Goal: Task Accomplishment & Management: Manage account settings

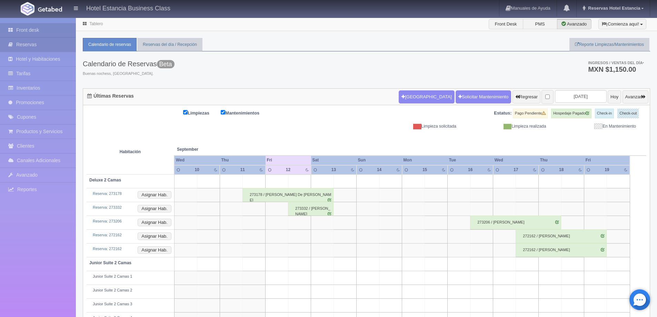
click at [51, 44] on link "Reservas" at bounding box center [38, 45] width 76 height 14
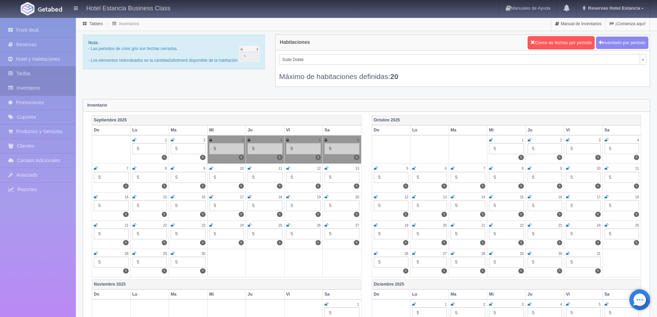
click at [31, 76] on link "Tarifas" at bounding box center [38, 74] width 76 height 14
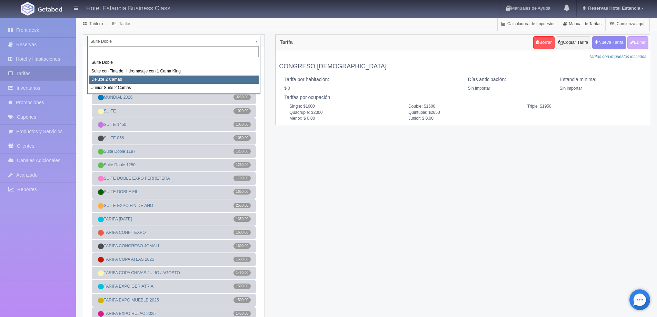
select select "2134"
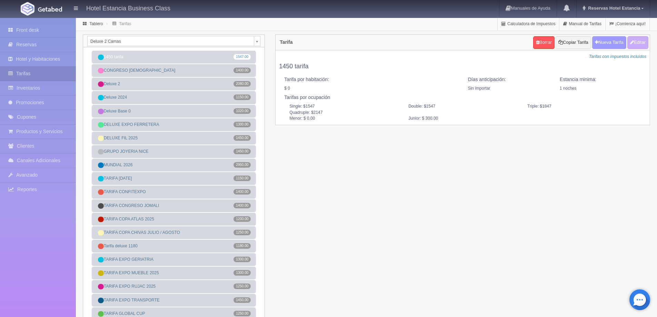
click at [599, 43] on button "Nueva Tarifa" at bounding box center [609, 42] width 34 height 13
select select
checkbox input "true"
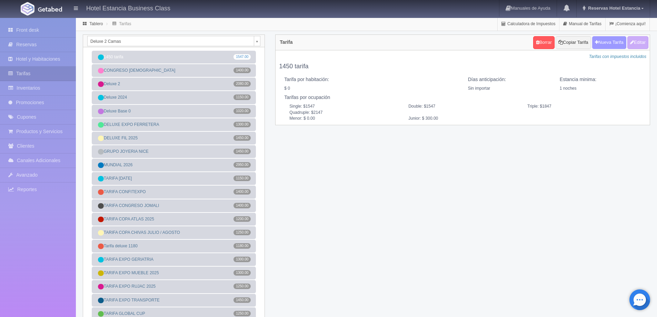
checkbox input "true"
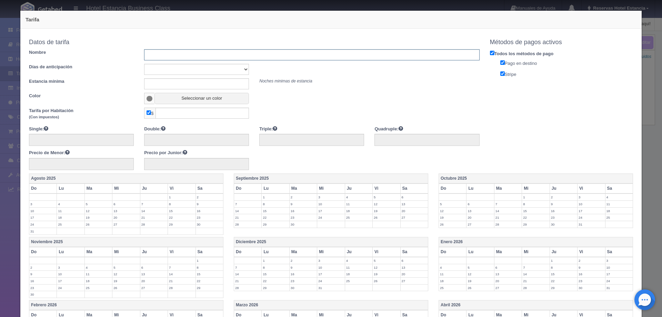
click at [174, 56] on input "text" at bounding box center [311, 54] width 335 height 11
type input "CONGRESO MATEMATICAS 2026"
click at [176, 67] on select "Sin importar 1 2 3 4 5 6 7 8 9 10" at bounding box center [196, 69] width 105 height 11
select select "0"
click at [144, 64] on select "Sin importar 1 2 3 4 5 6 7 8 9 10" at bounding box center [196, 69] width 105 height 11
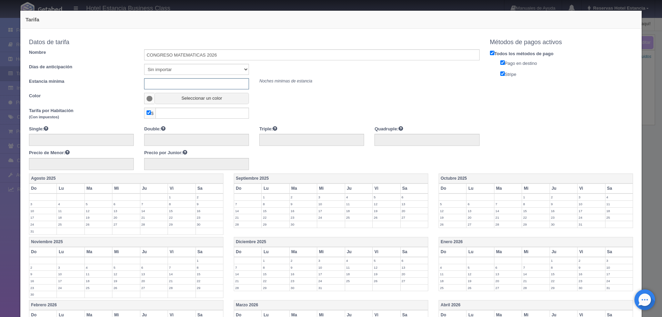
click at [176, 83] on input "text" at bounding box center [196, 83] width 105 height 11
type input "0"
click at [179, 101] on button "Seleccionar un color" at bounding box center [202, 98] width 95 height 11
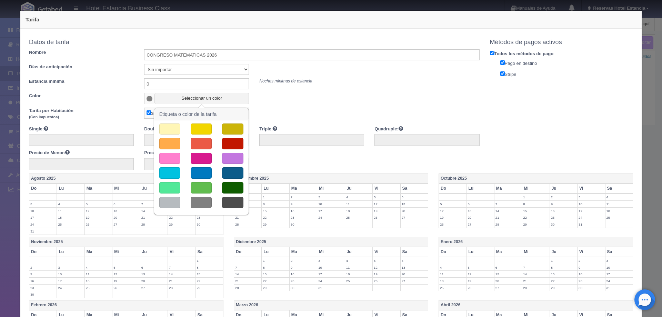
click at [239, 158] on button "button" at bounding box center [232, 158] width 21 height 11
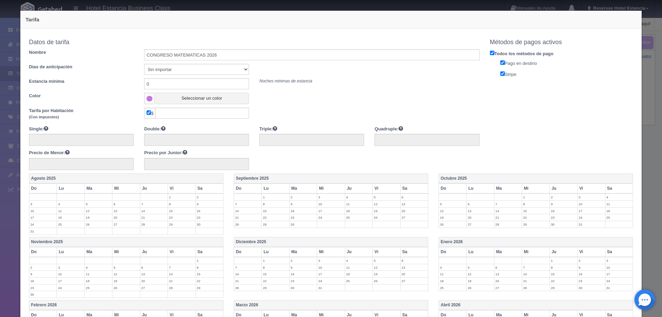
click at [149, 114] on input "checkbox" at bounding box center [149, 112] width 4 height 4
checkbox input "false"
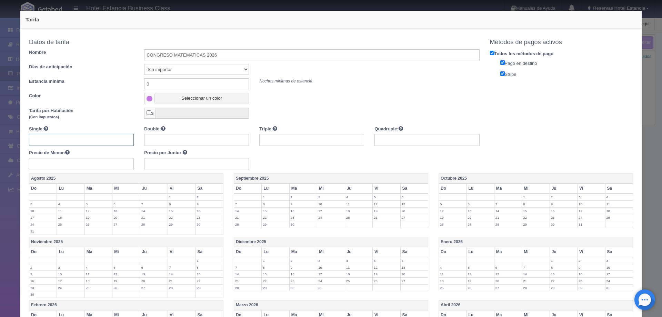
click at [104, 141] on input "text" at bounding box center [81, 140] width 105 height 12
type input "1800"
type input "2200"
type input "1"
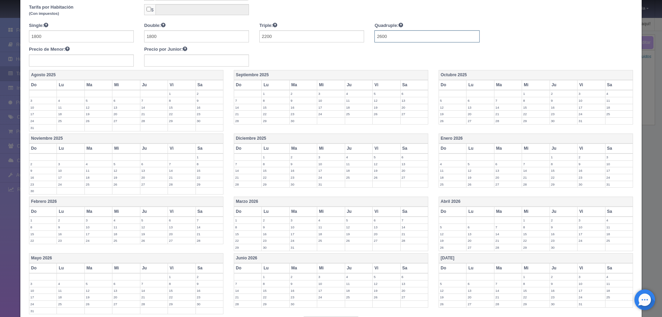
scroll to position [161, 0]
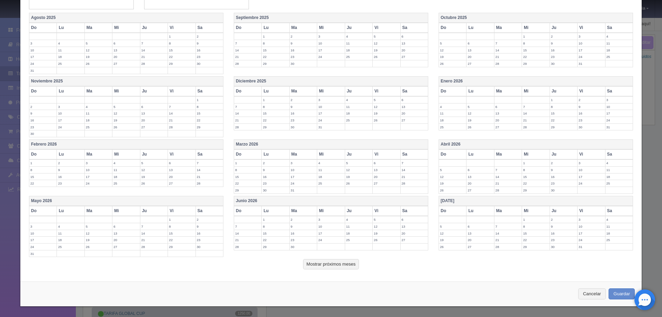
type input "2600"
click at [171, 222] on label "1" at bounding box center [181, 219] width 27 height 7
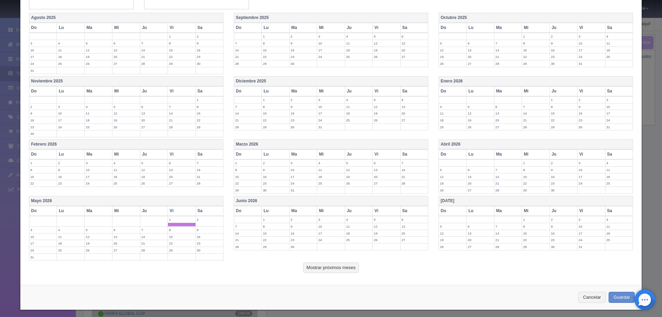
click at [203, 220] on label "2" at bounding box center [209, 219] width 27 height 7
click at [39, 230] on label "3" at bounding box center [42, 230] width 27 height 7
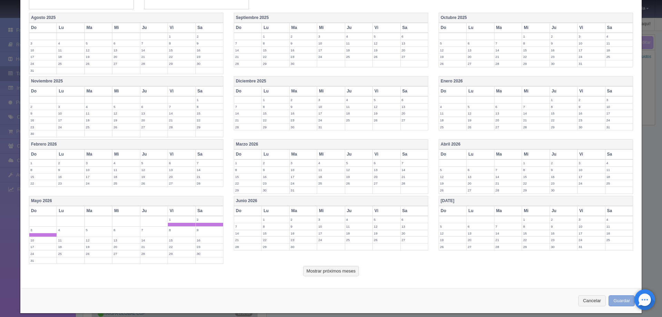
click at [615, 300] on button "Guardar" at bounding box center [622, 300] width 26 height 11
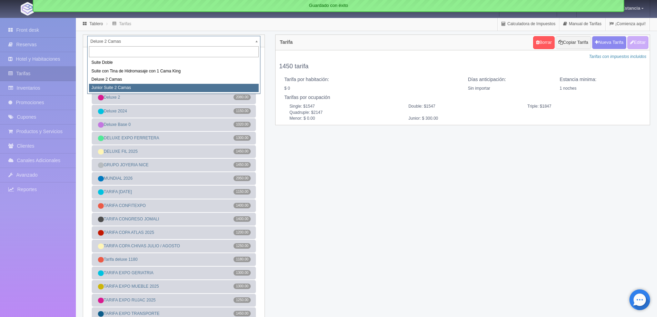
select select "2164"
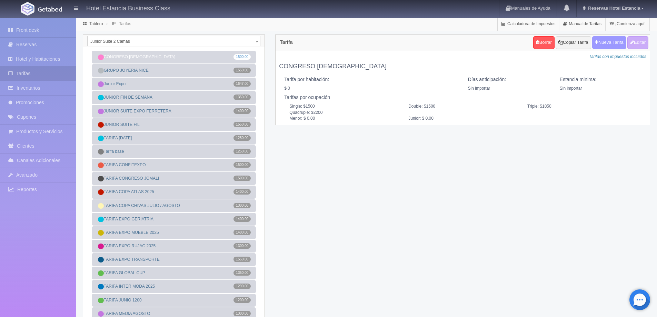
click at [608, 42] on button "Nueva Tarifa" at bounding box center [609, 42] width 34 height 13
select select
checkbox input "true"
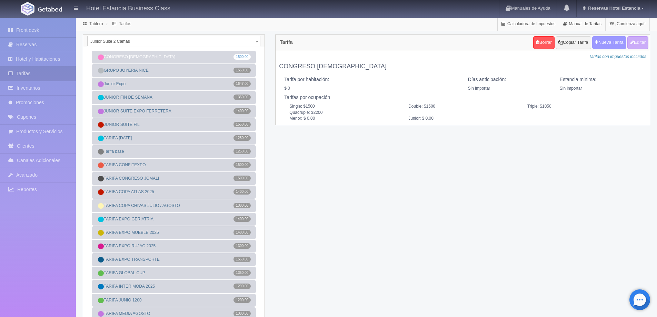
checkbox input "true"
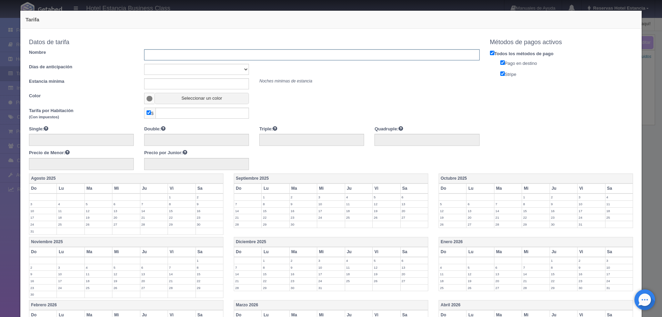
click at [164, 55] on input "text" at bounding box center [311, 54] width 335 height 11
type input "CONGRESO MATEMATICAS 2026"
click at [196, 69] on select "Sin importar 1 2 3 4 5 6 7 8 9 10" at bounding box center [196, 69] width 105 height 11
select select "0"
click at [144, 64] on select "Sin importar 1 2 3 4 5 6 7 8 9 10" at bounding box center [196, 69] width 105 height 11
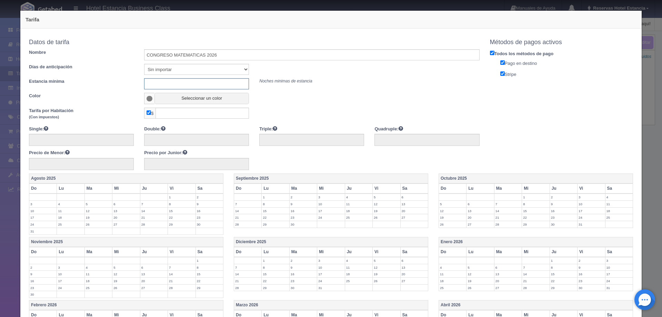
click at [188, 82] on input "text" at bounding box center [196, 83] width 105 height 11
type input "0"
click at [202, 102] on button "Seleccionar un color" at bounding box center [202, 98] width 95 height 11
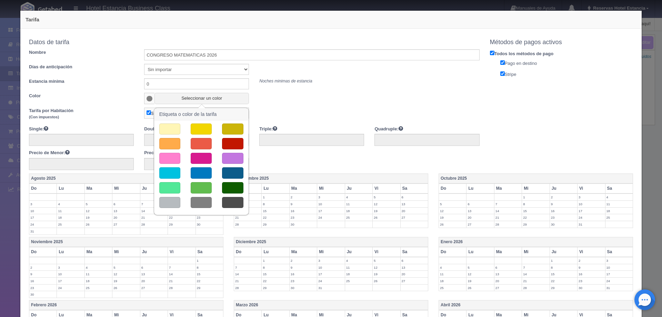
click at [236, 156] on button "button" at bounding box center [232, 158] width 21 height 11
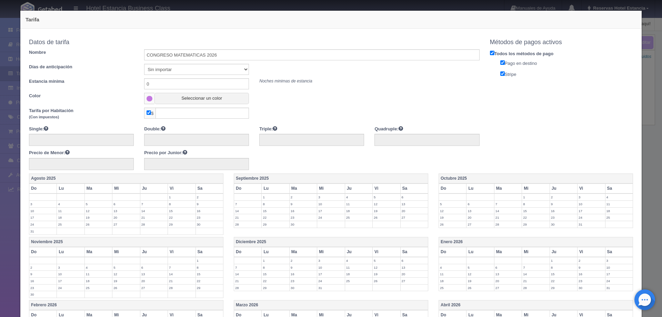
click at [148, 113] on input "checkbox" at bounding box center [149, 112] width 4 height 4
checkbox input "false"
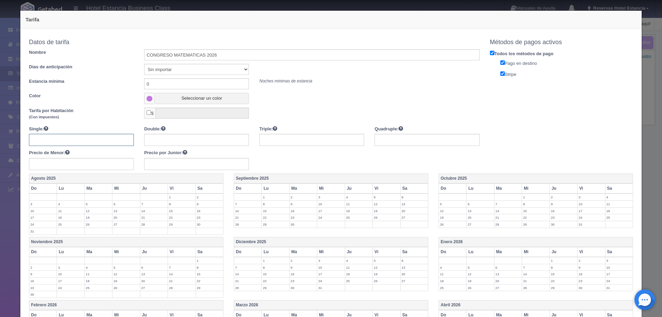
click at [103, 142] on input "text" at bounding box center [81, 140] width 105 height 12
type input "1900"
type input "2300"
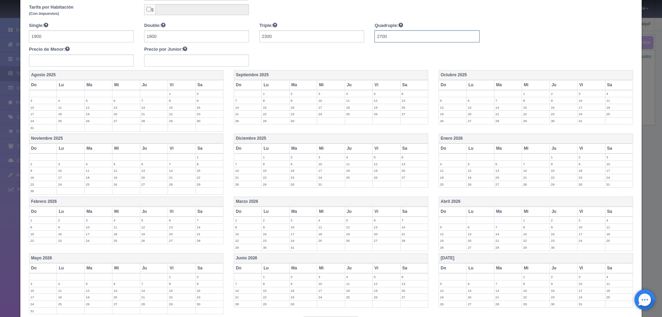
scroll to position [161, 0]
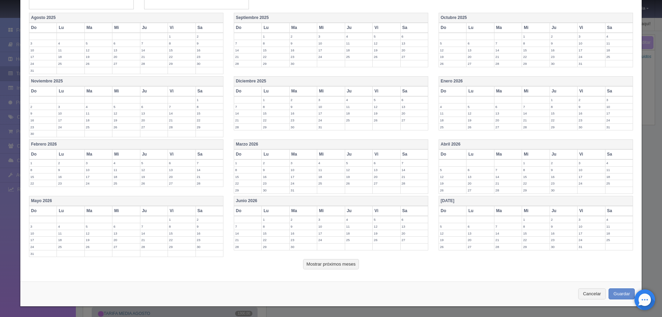
type input "2700"
click at [170, 223] on label "1" at bounding box center [181, 219] width 27 height 7
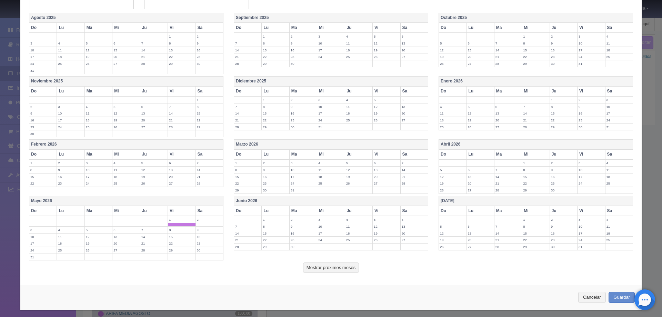
click at [201, 220] on label "2" at bounding box center [209, 219] width 27 height 7
click at [32, 229] on label "3" at bounding box center [42, 230] width 27 height 7
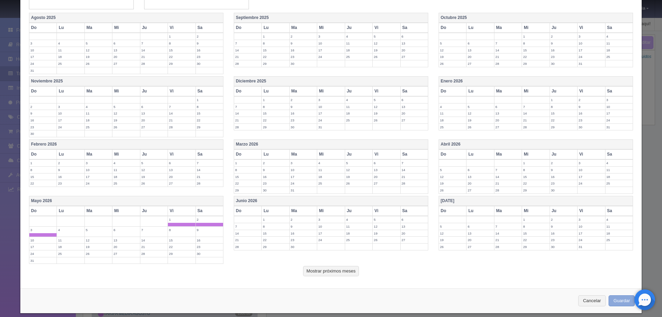
click at [627, 301] on button "Guardar" at bounding box center [622, 300] width 26 height 11
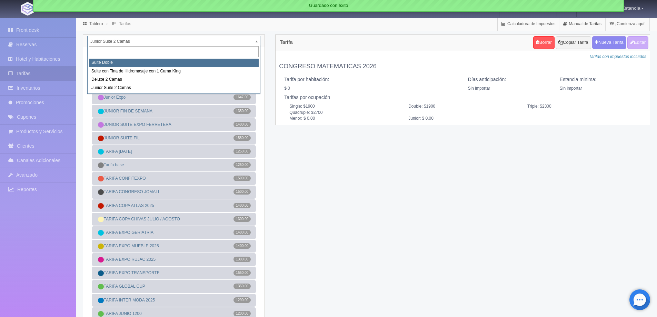
select select "546"
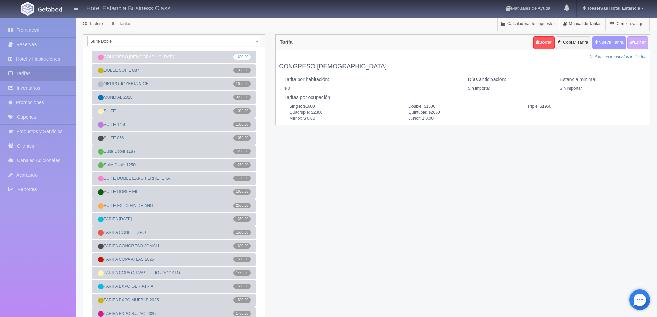
click at [601, 45] on button "Nueva Tarifa" at bounding box center [609, 42] width 34 height 13
select select
checkbox input "true"
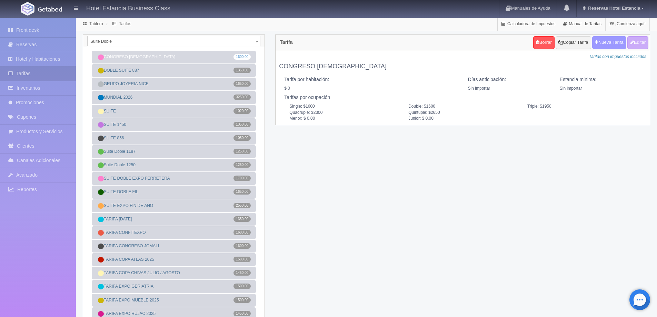
checkbox input "true"
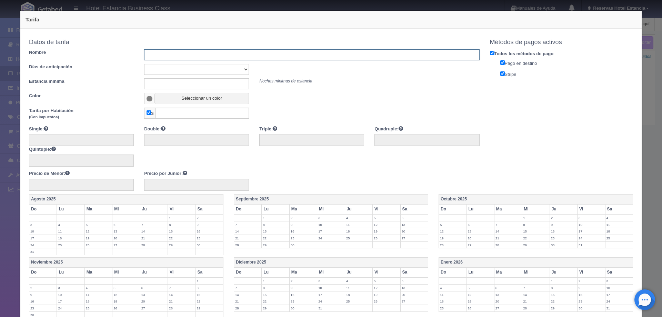
click at [188, 57] on input "text" at bounding box center [311, 54] width 335 height 11
type input "CONGRESO MATEMATICAS 2026"
click at [189, 70] on select "Sin importar 1 2 3 4 5 6 7 8 9 10" at bounding box center [196, 69] width 105 height 11
select select "0"
click at [144, 64] on select "Sin importar 1 2 3 4 5 6 7 8 9 10" at bounding box center [196, 69] width 105 height 11
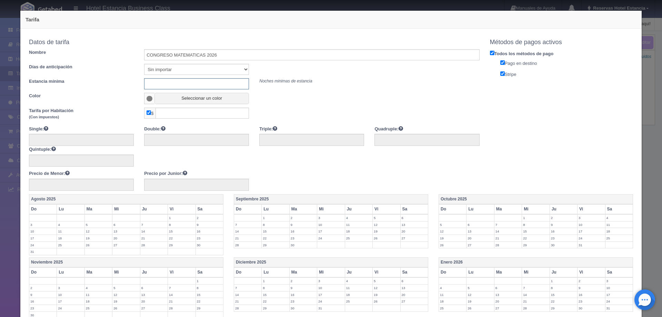
click at [185, 82] on input "text" at bounding box center [196, 83] width 105 height 11
type input "0"
click at [184, 101] on button "Seleccionar un color" at bounding box center [202, 98] width 95 height 11
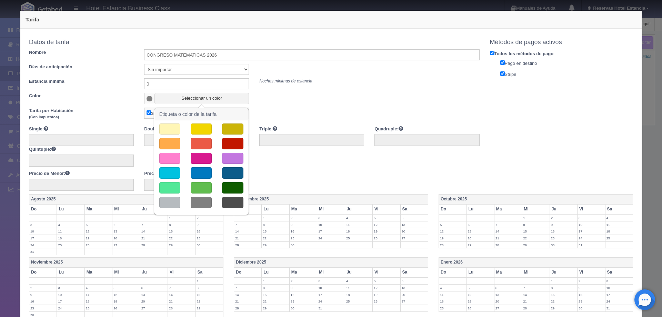
click at [232, 160] on button "button" at bounding box center [232, 158] width 21 height 11
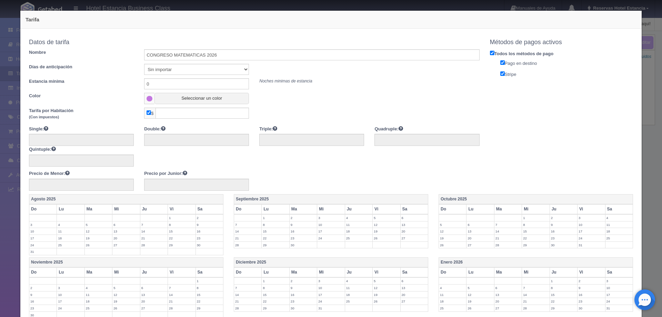
click at [147, 112] on input "checkbox" at bounding box center [149, 112] width 4 height 4
checkbox input "false"
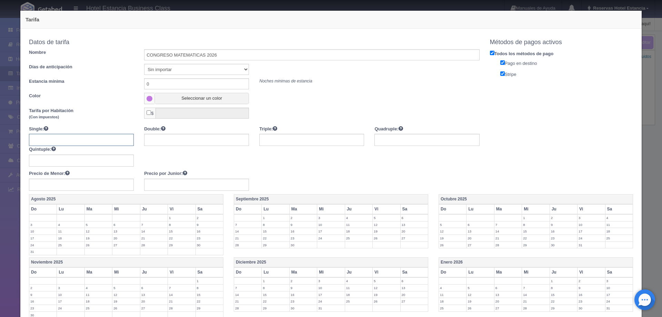
click at [99, 137] on input "text" at bounding box center [81, 140] width 105 height 12
type input "2000"
type input "2400"
type input "2800"
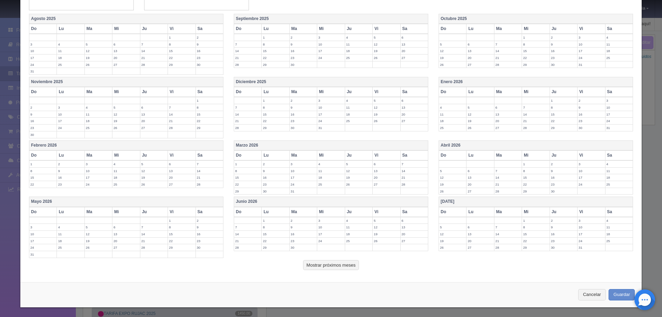
scroll to position [181, 0]
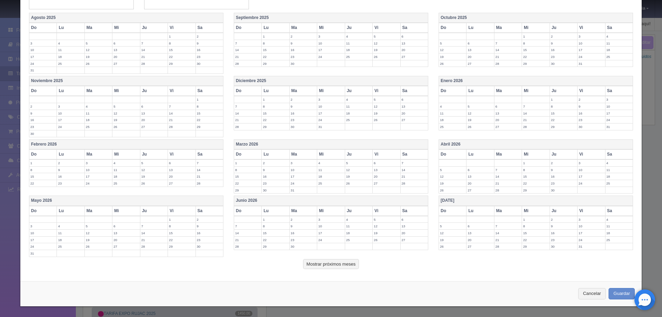
type input "3200"
click at [172, 217] on label "1" at bounding box center [181, 219] width 27 height 7
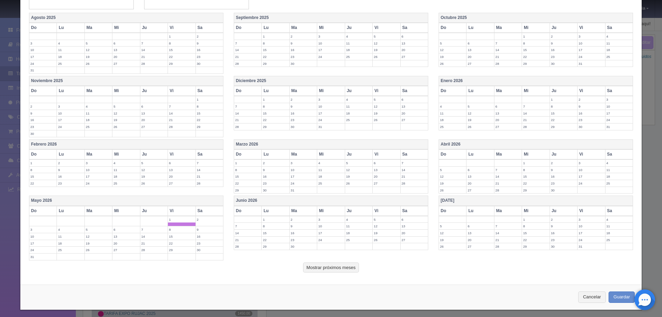
click at [200, 220] on label "2" at bounding box center [209, 219] width 27 height 7
click at [41, 229] on label "3" at bounding box center [42, 229] width 27 height 7
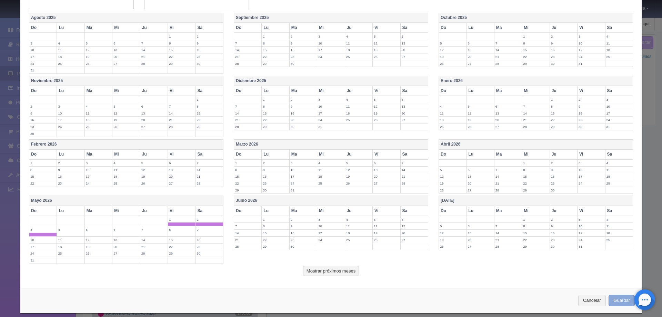
click at [621, 299] on button "Guardar" at bounding box center [622, 300] width 26 height 11
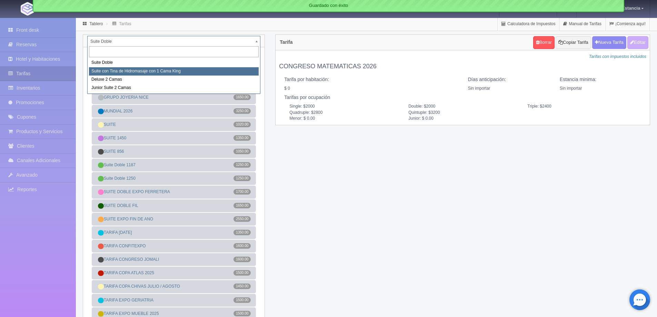
select select "2033"
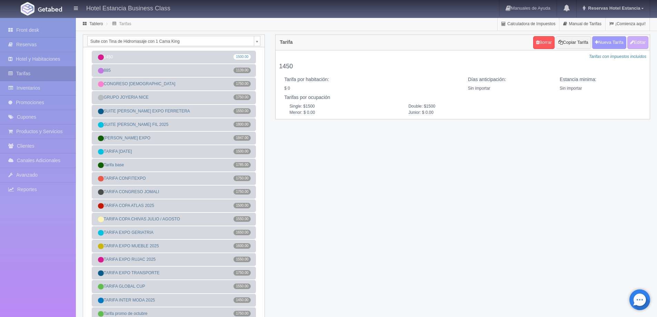
click at [610, 43] on button "Nueva Tarifa" at bounding box center [609, 42] width 34 height 13
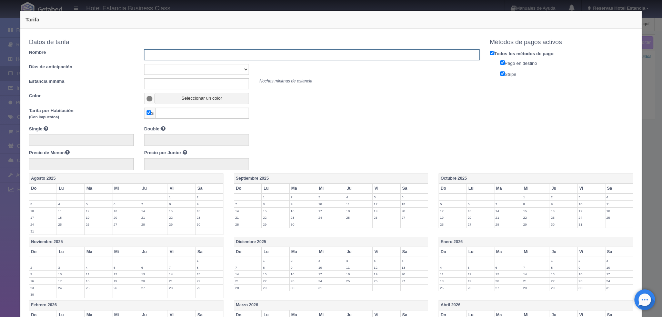
click at [189, 55] on input "text" at bounding box center [311, 54] width 335 height 11
type input "CONGRESO MATEMATICAS 2026"
click at [204, 69] on select "Sin importar 1 2 3 4 5 6 7 8 9 10" at bounding box center [196, 69] width 105 height 11
select select "0"
click at [144, 64] on select "Sin importar 1 2 3 4 5 6 7 8 9 10" at bounding box center [196, 69] width 105 height 11
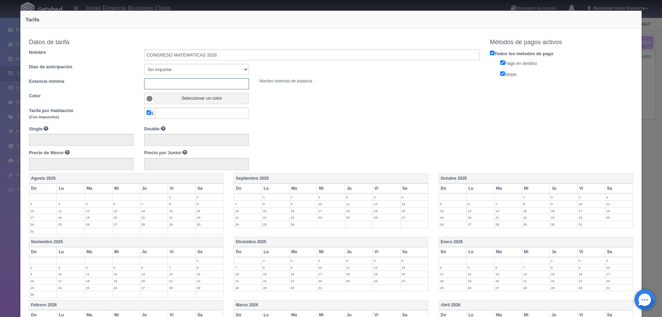
click at [199, 85] on input "text" at bounding box center [196, 83] width 105 height 11
type input "0"
click at [194, 100] on button "Seleccionar un color" at bounding box center [202, 98] width 95 height 11
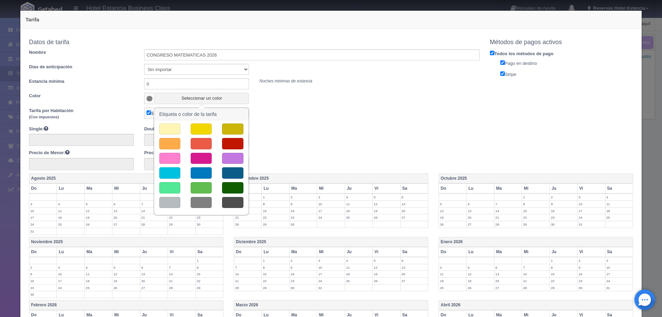
click at [233, 153] on button "button" at bounding box center [232, 158] width 21 height 11
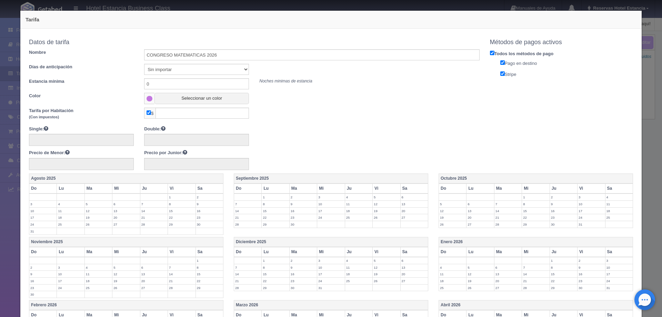
click at [148, 112] on input "checkbox" at bounding box center [149, 112] width 4 height 4
checkbox input "false"
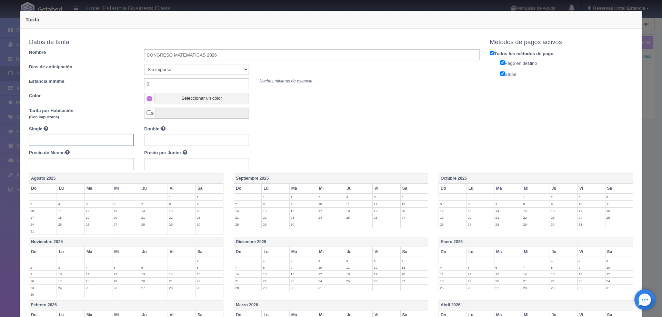
click at [119, 141] on input "text" at bounding box center [81, 140] width 105 height 12
type input "2150"
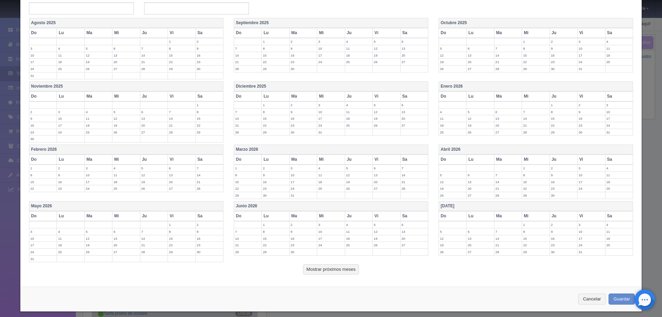
scroll to position [161, 0]
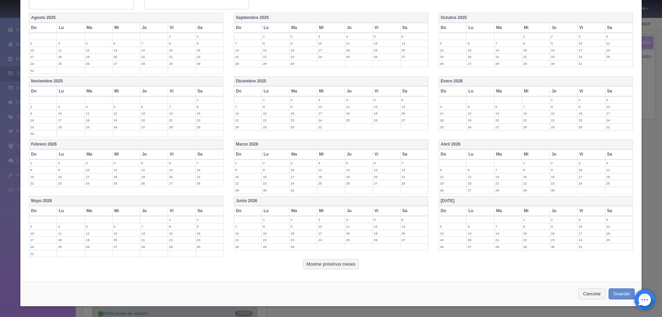
type input "2150"
click at [168, 219] on label "1" at bounding box center [181, 219] width 27 height 7
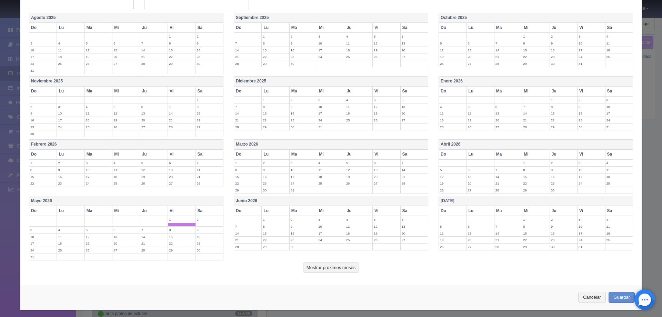
click at [205, 222] on label "2" at bounding box center [209, 219] width 27 height 7
click at [44, 231] on label "3" at bounding box center [42, 230] width 27 height 7
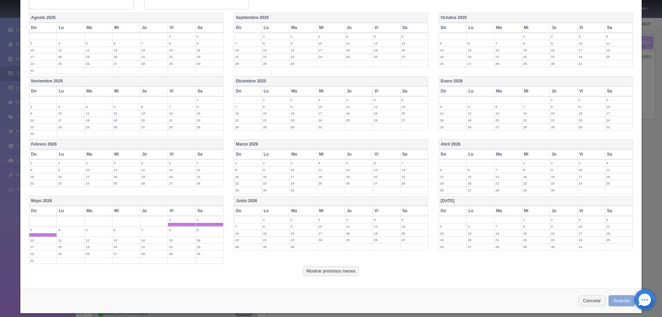
click at [617, 299] on button "Guardar" at bounding box center [622, 300] width 26 height 11
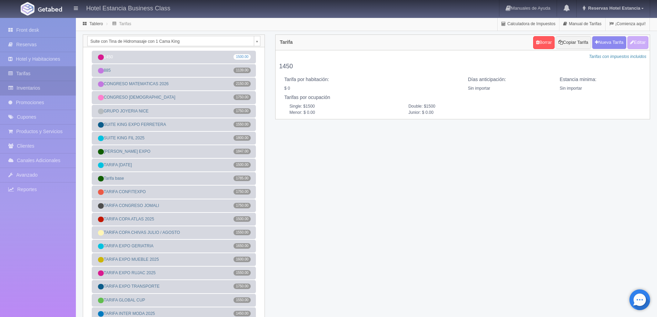
click at [45, 89] on link "Inventarios" at bounding box center [38, 88] width 76 height 14
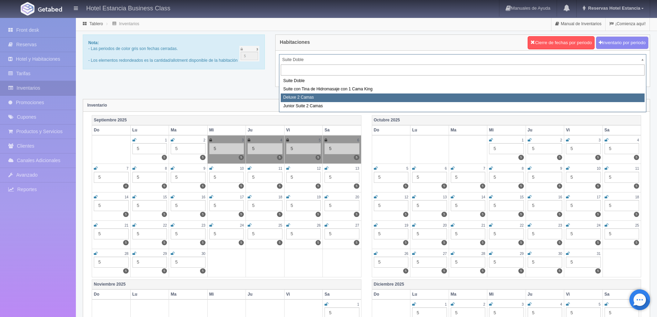
select select "2134"
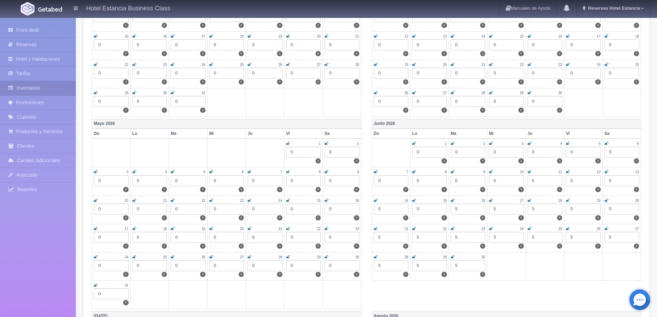
scroll to position [690, 0]
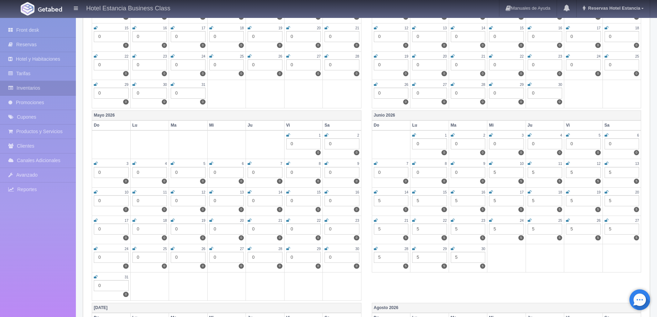
click at [293, 145] on div "0" at bounding box center [303, 143] width 35 height 11
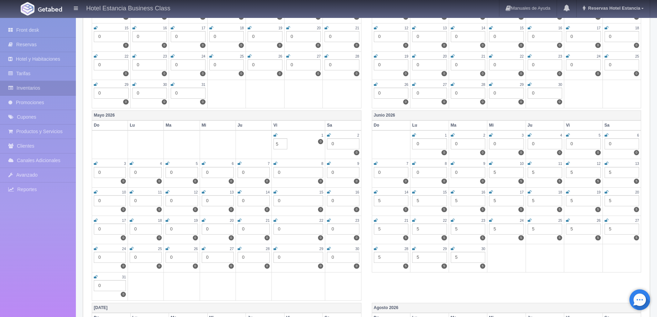
type input "5"
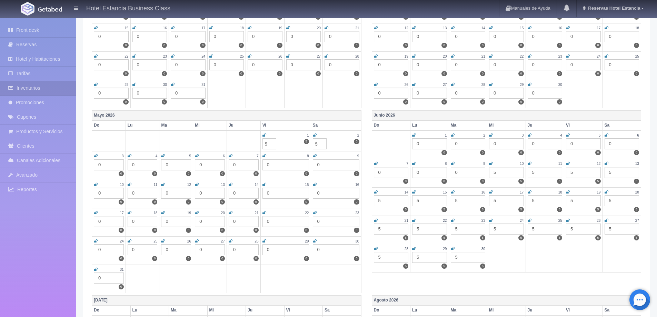
type input "5"
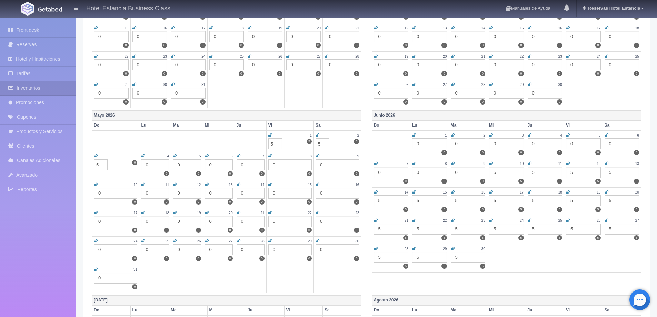
type input "5"
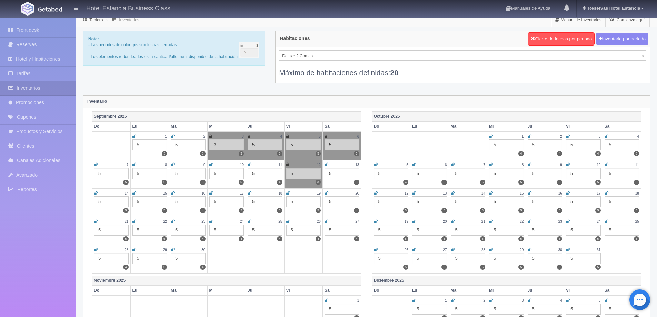
scroll to position [0, 0]
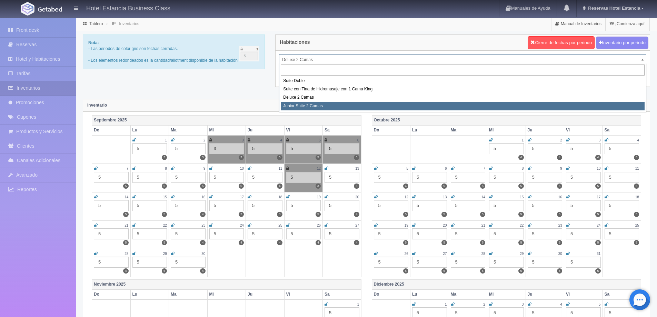
select select "2164"
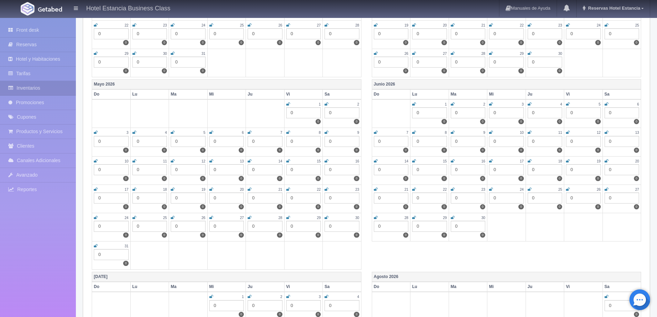
scroll to position [725, 0]
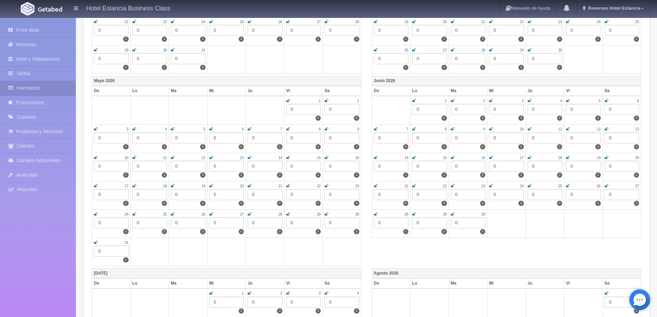
click at [292, 111] on div "0" at bounding box center [303, 109] width 35 height 11
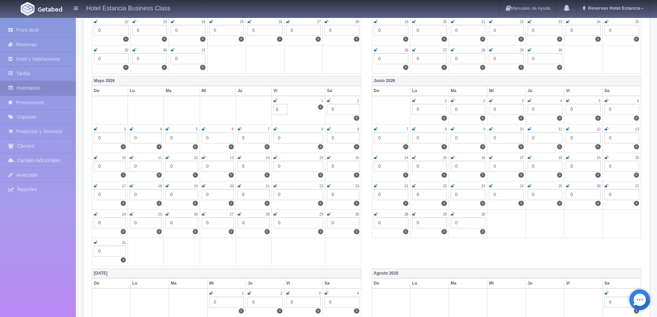
type input "5"
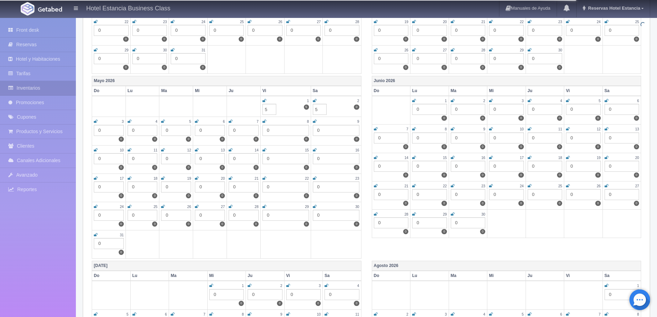
type input "5"
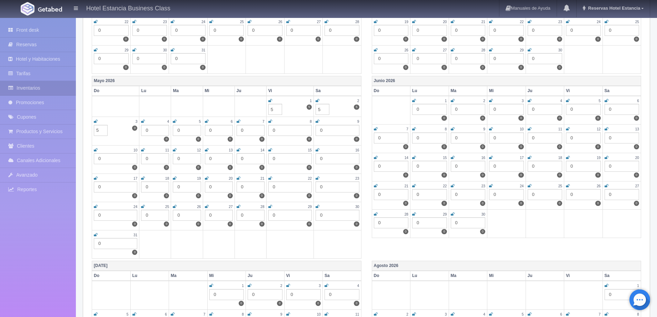
type input "5"
click at [303, 83] on th "Mayo 2026" at bounding box center [226, 81] width 269 height 10
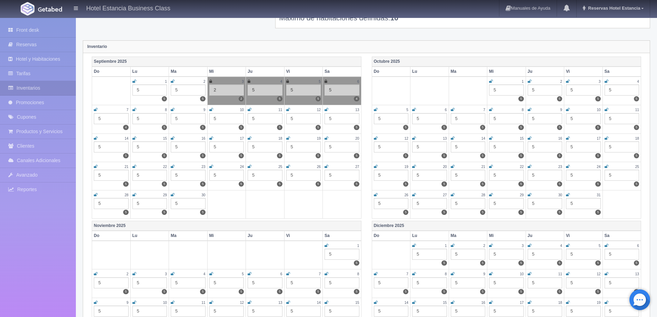
scroll to position [0, 0]
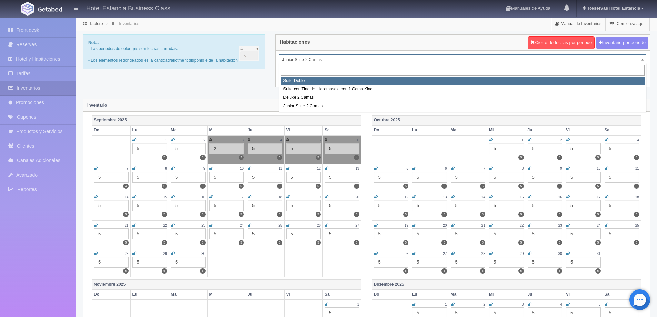
select select "546"
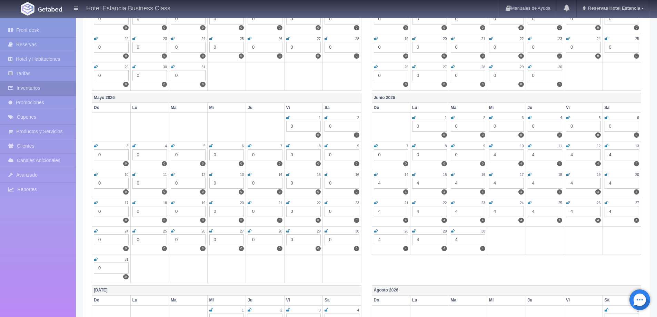
scroll to position [725, 0]
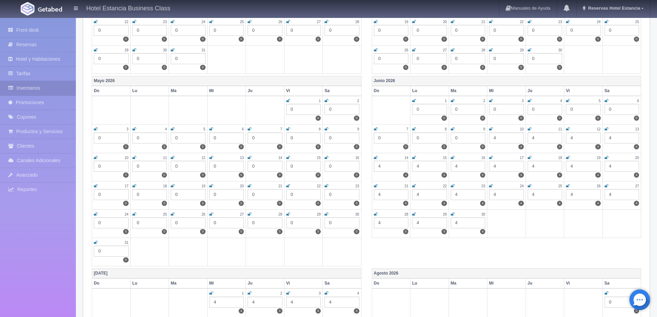
click at [298, 110] on div "0" at bounding box center [303, 109] width 35 height 11
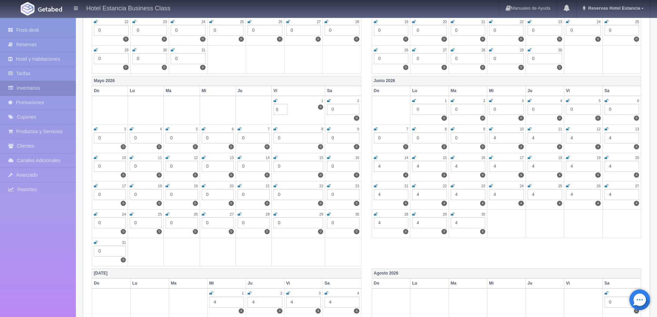
type input "5"
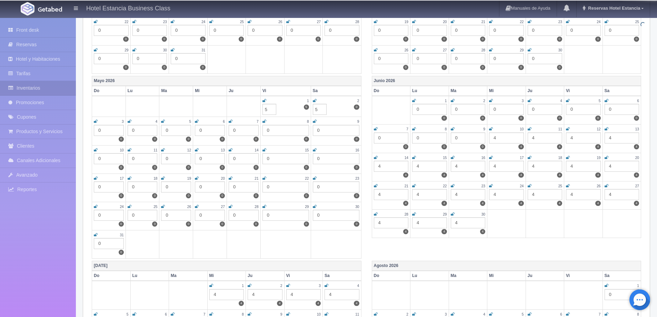
type input "5"
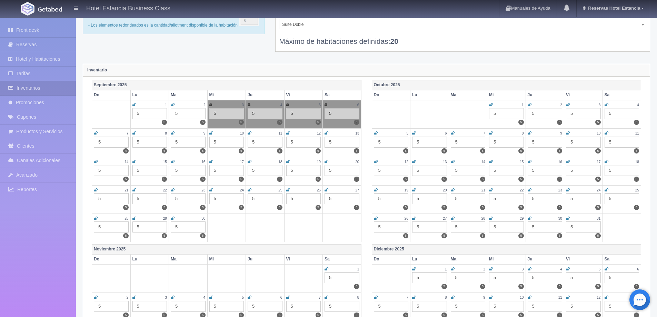
scroll to position [35, 0]
type input "5"
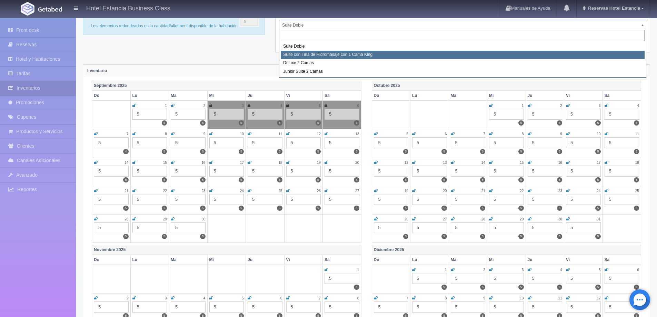
select select "2033"
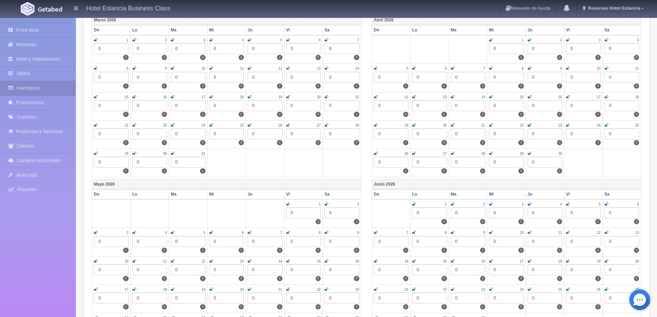
scroll to position [690, 0]
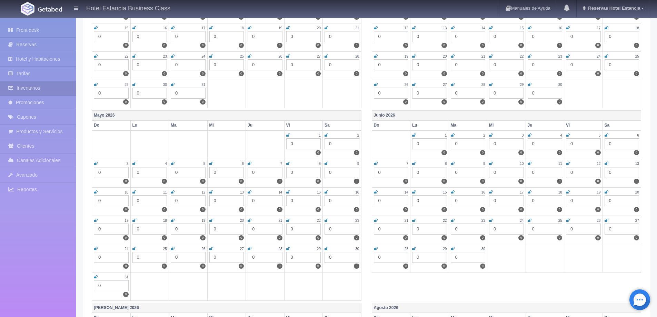
click at [293, 145] on div "0" at bounding box center [303, 143] width 35 height 11
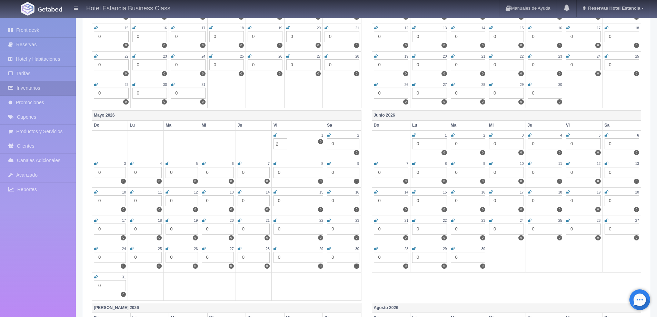
type input "2"
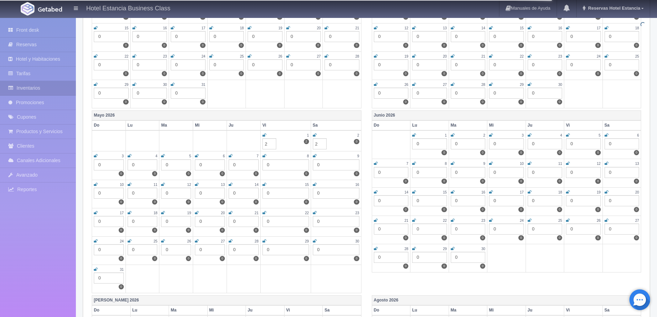
type input "2"
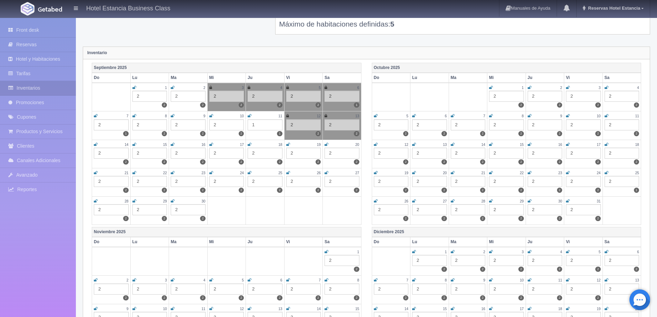
scroll to position [0, 0]
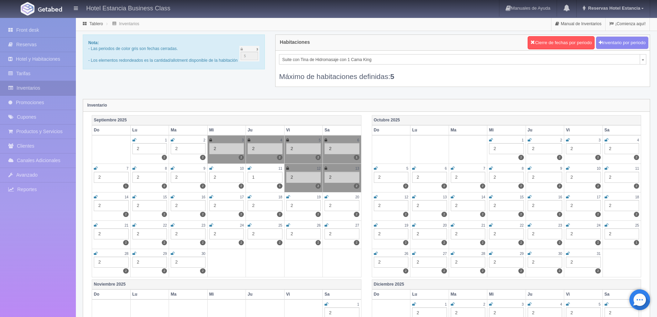
type input "2"
click at [278, 104] on div "Inventario" at bounding box center [366, 105] width 567 height 12
click at [604, 4] on link "Reservas Hotel Estancia" at bounding box center [613, 8] width 73 height 17
click at [607, 30] on link "Salir / Log Out" at bounding box center [622, 32] width 55 height 9
